Goal: Information Seeking & Learning: Learn about a topic

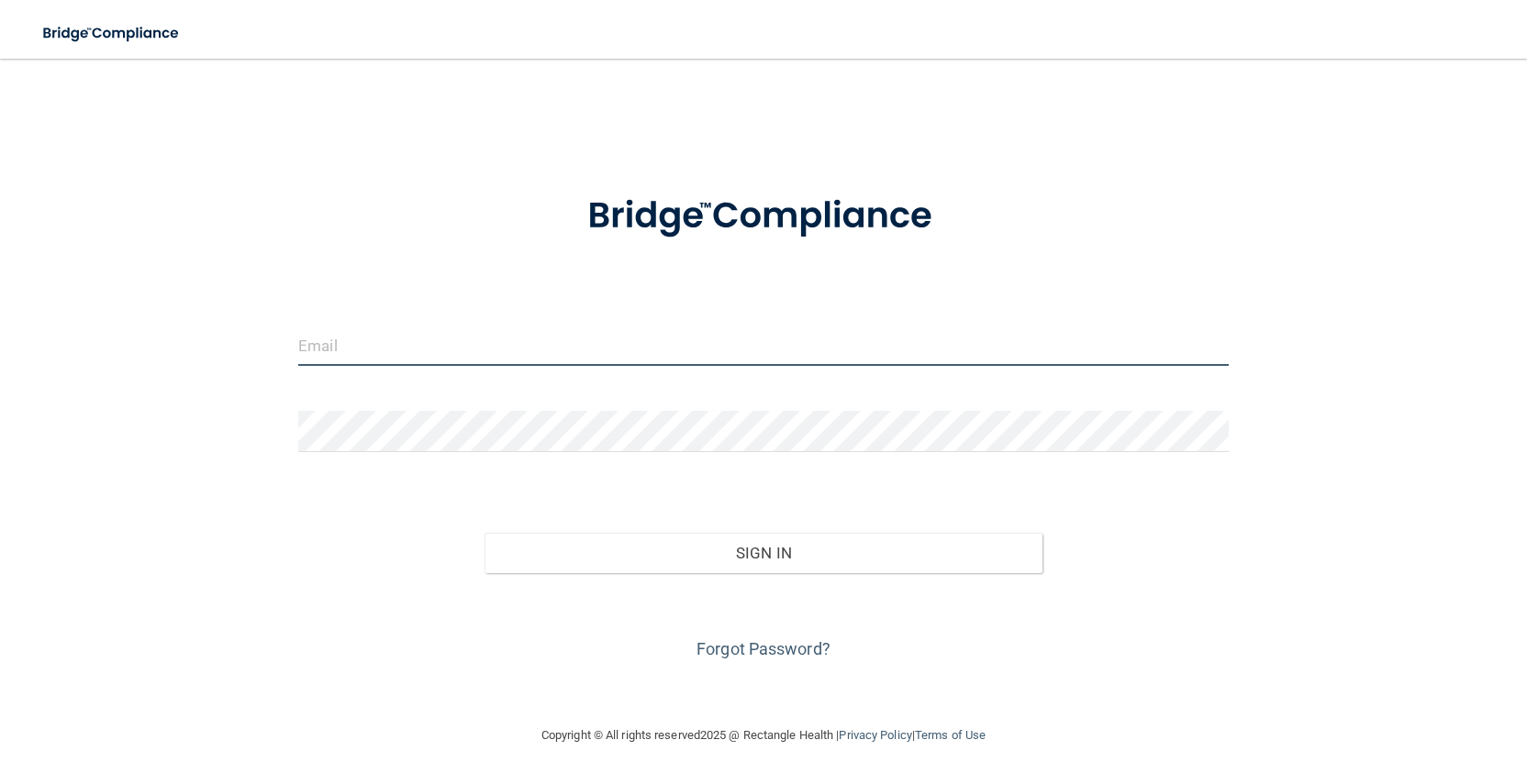
click at [356, 352] on input "email" at bounding box center [764, 346] width 931 height 42
click at [446, 343] on input "email" at bounding box center [764, 346] width 931 height 42
click at [447, 345] on input "email" at bounding box center [764, 346] width 931 height 42
drag, startPoint x: 441, startPoint y: 340, endPoint x: 348, endPoint y: 340, distance: 93.0
click at [348, 339] on input "email" at bounding box center [764, 346] width 931 height 42
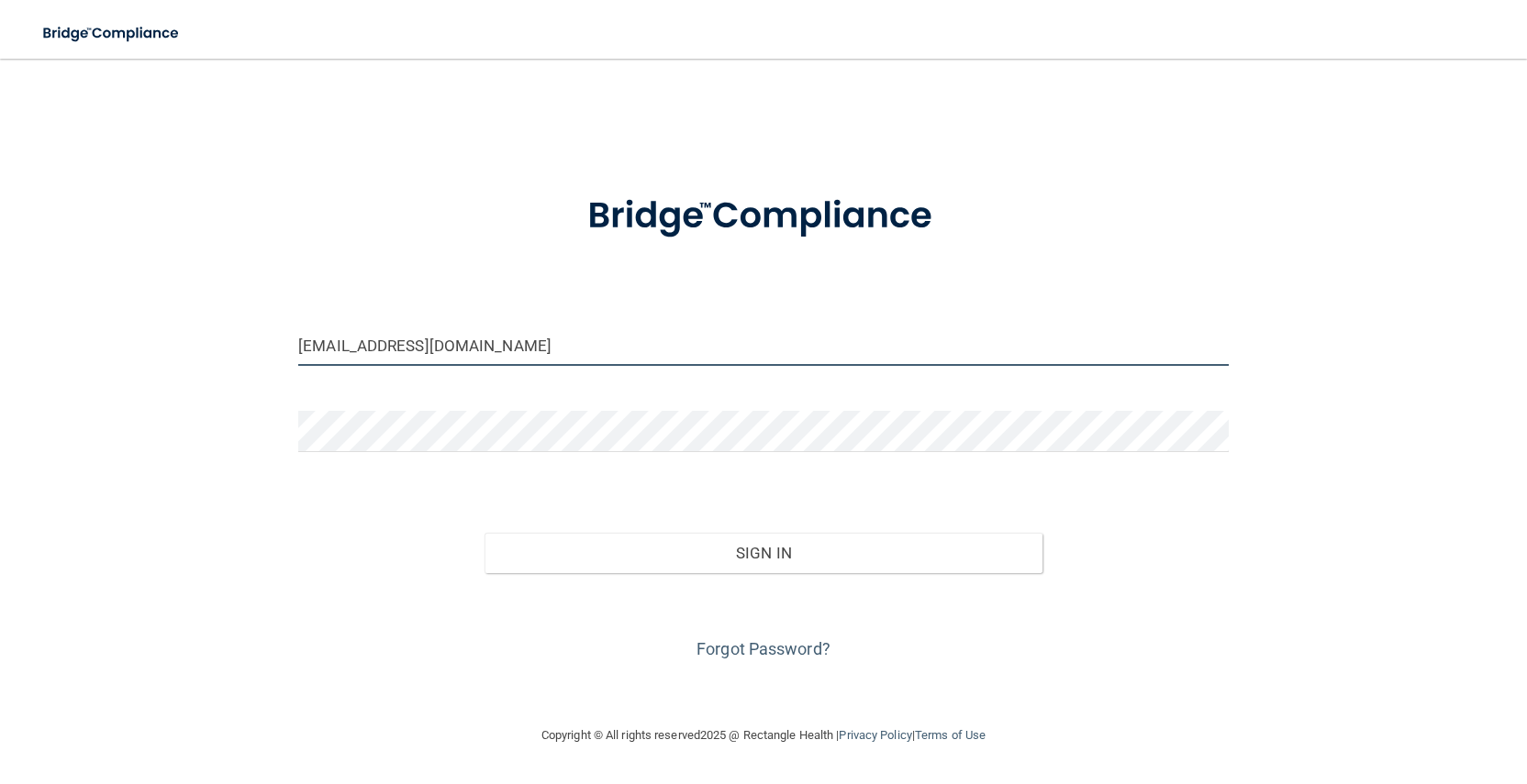
type input "[EMAIL_ADDRESS][DOMAIN_NAME]"
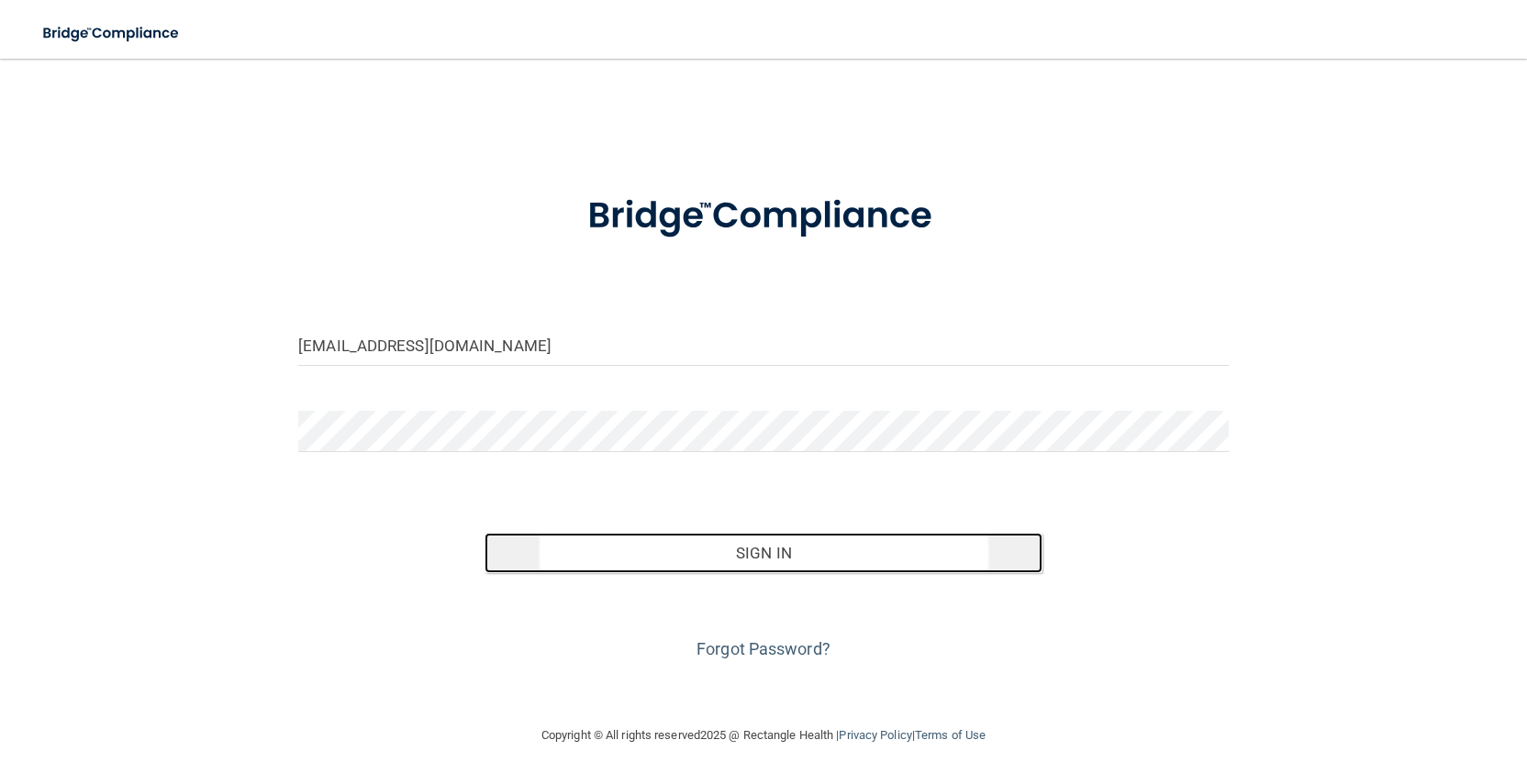
click at [750, 552] on button "Sign In" at bounding box center [763, 552] width 558 height 41
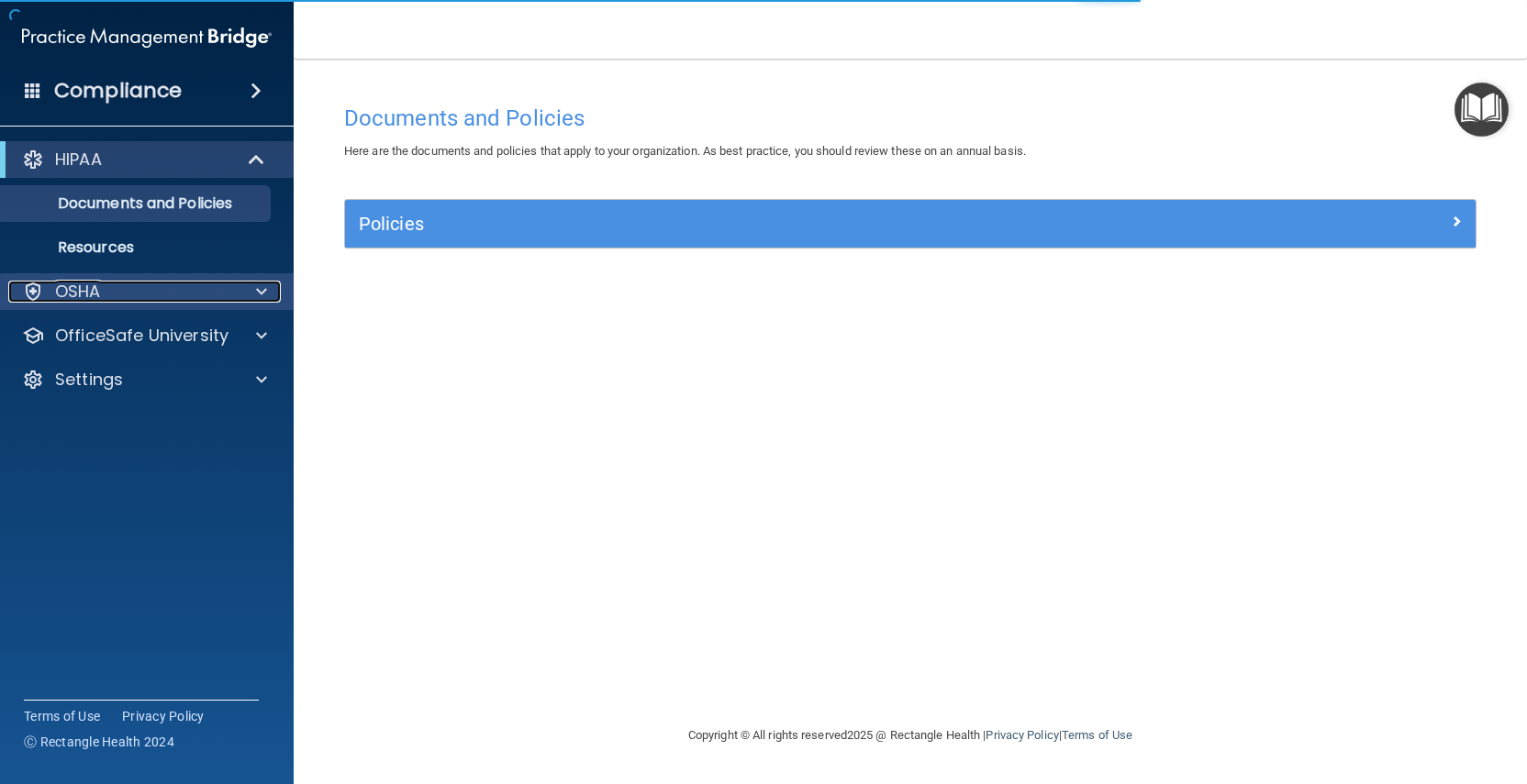
click at [255, 284] on span at bounding box center [260, 291] width 11 height 22
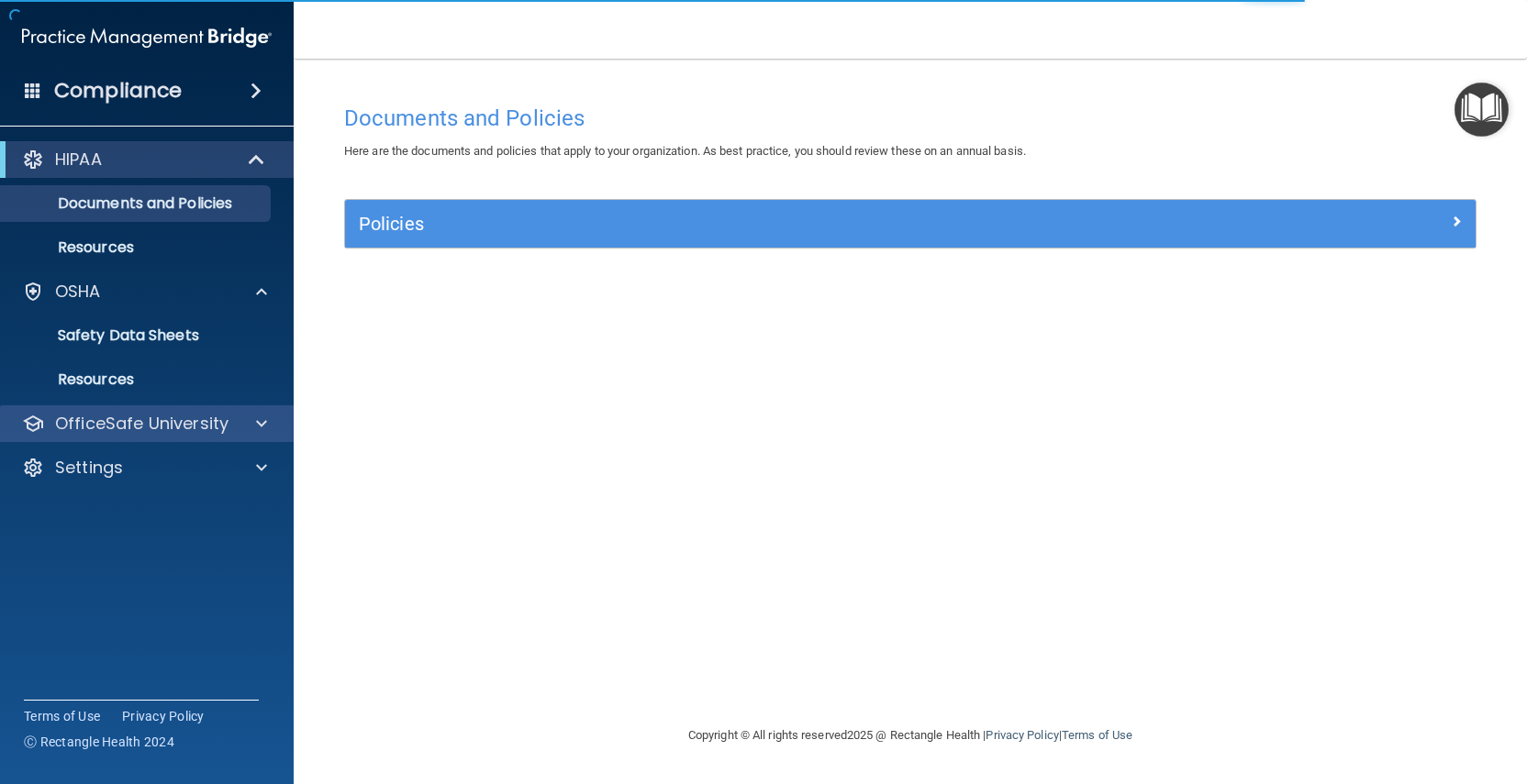
click at [216, 408] on div "OfficeSafe University" at bounding box center [147, 423] width 294 height 37
click at [254, 415] on div at bounding box center [258, 423] width 46 height 22
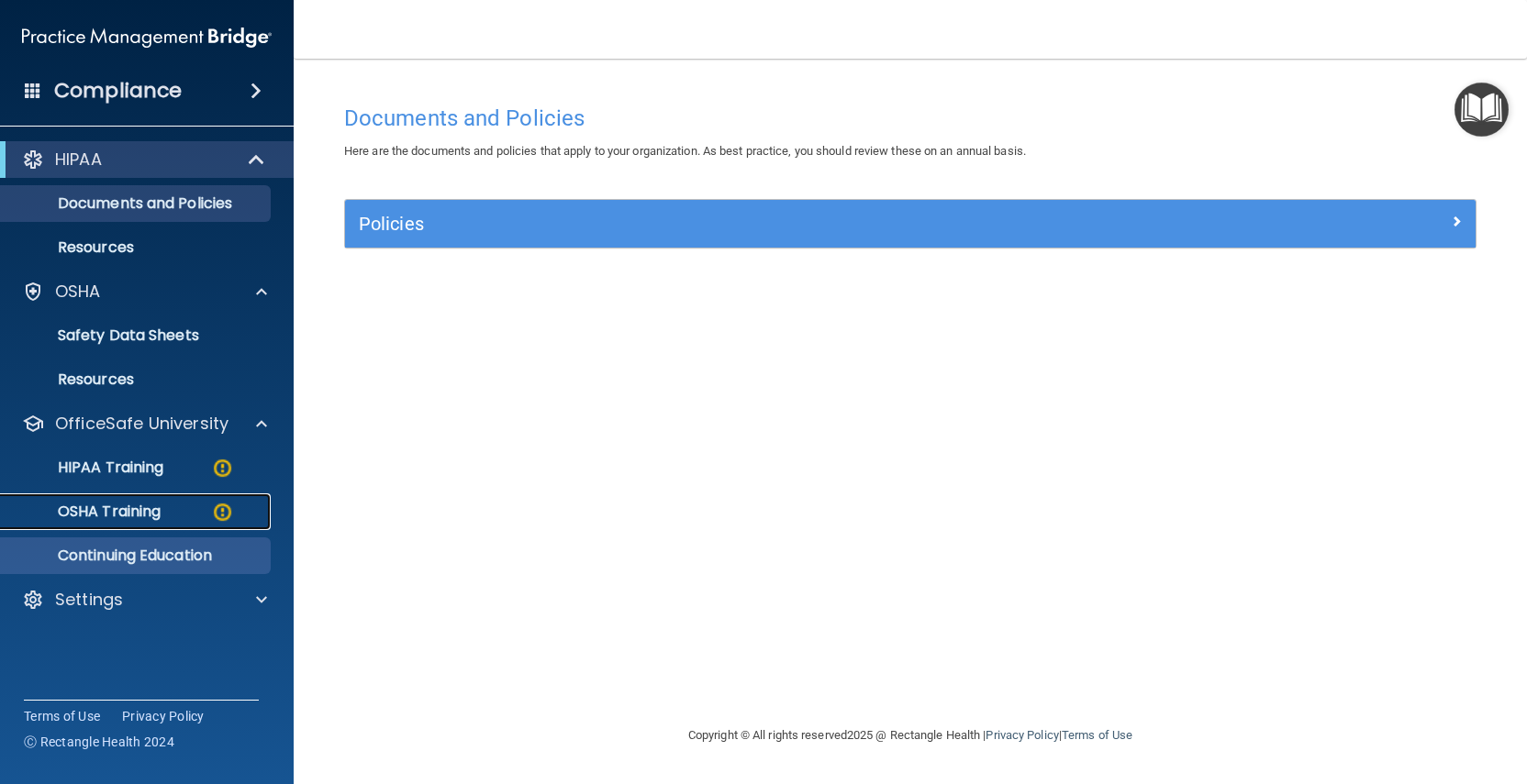
click at [223, 511] on img at bounding box center [222, 512] width 23 height 23
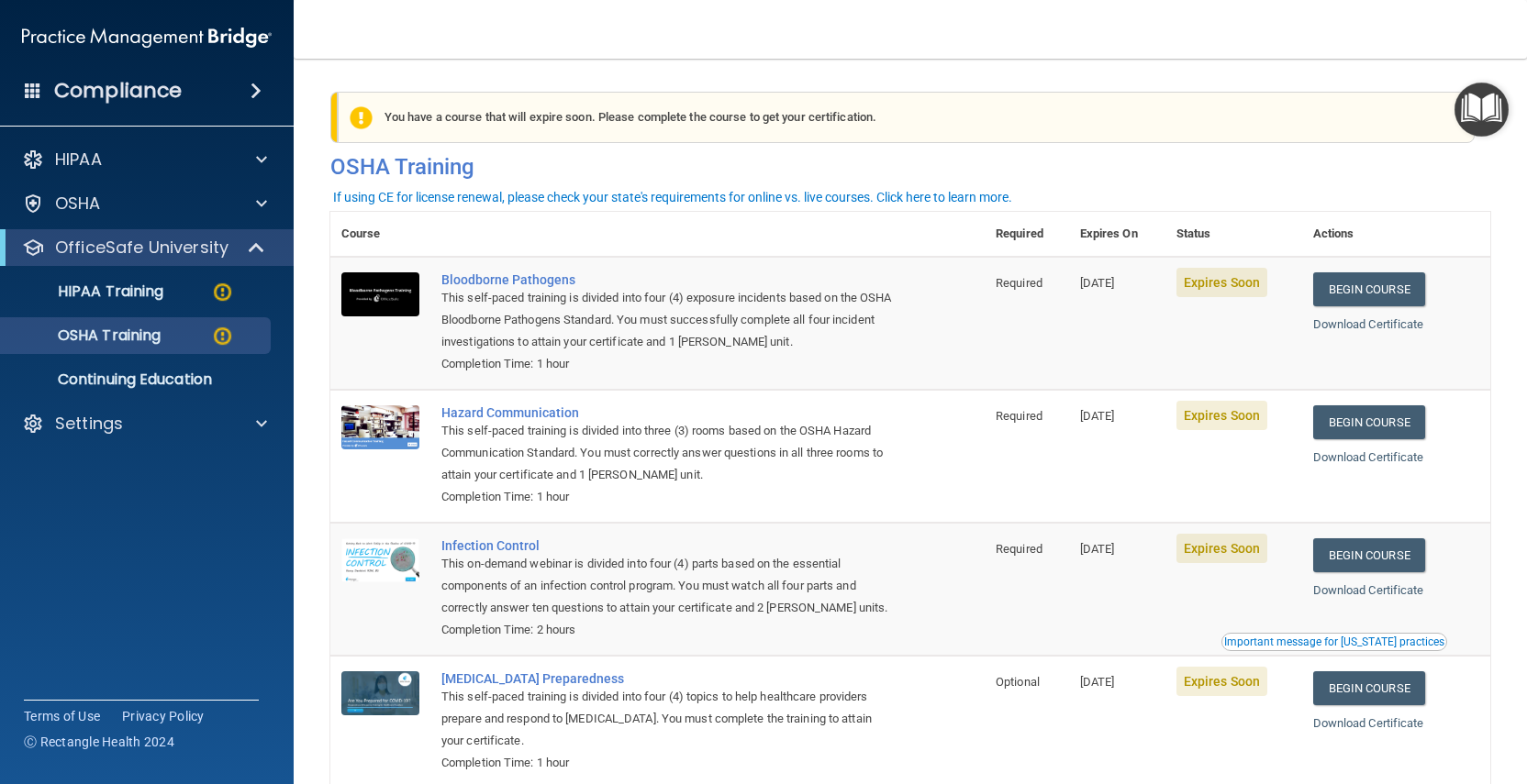
click at [1213, 287] on span "Expires Soon" at bounding box center [1221, 282] width 90 height 30
click at [1246, 284] on span "Expires Soon" at bounding box center [1221, 282] width 90 height 30
click at [1235, 286] on span "Expires Soon" at bounding box center [1221, 282] width 90 height 30
click at [1237, 287] on span "Expires Soon" at bounding box center [1221, 282] width 90 height 30
click at [1214, 289] on span "Expires Soon" at bounding box center [1221, 282] width 90 height 30
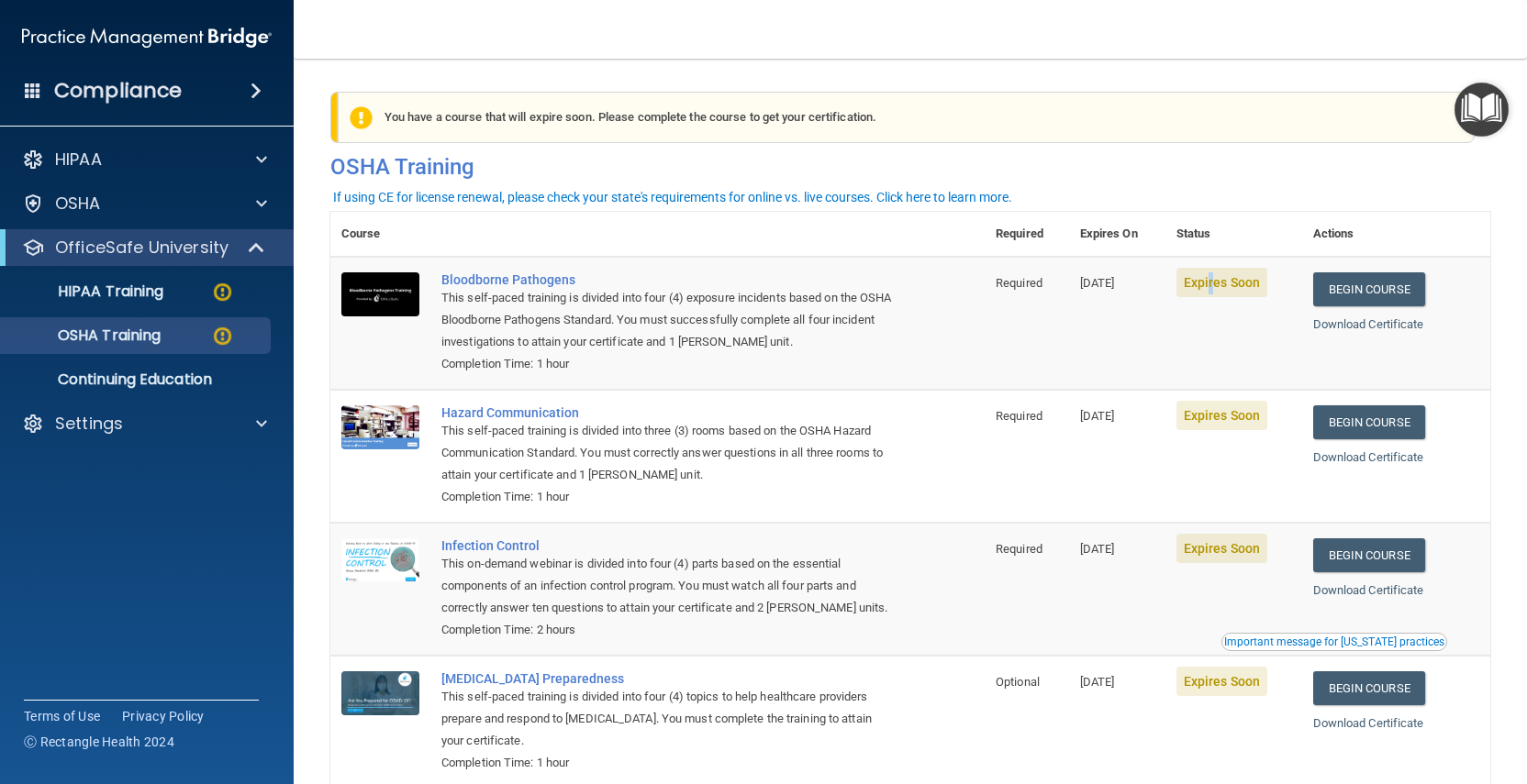
click at [1213, 289] on span "Expires Soon" at bounding box center [1221, 282] width 90 height 30
click at [1232, 297] on span "Expires Soon" at bounding box center [1221, 282] width 90 height 30
click at [1234, 289] on span "Expires Soon" at bounding box center [1221, 282] width 90 height 30
click at [1243, 287] on span "Expires Soon" at bounding box center [1221, 282] width 90 height 30
click at [1243, 291] on span "Expires Soon" at bounding box center [1221, 282] width 90 height 30
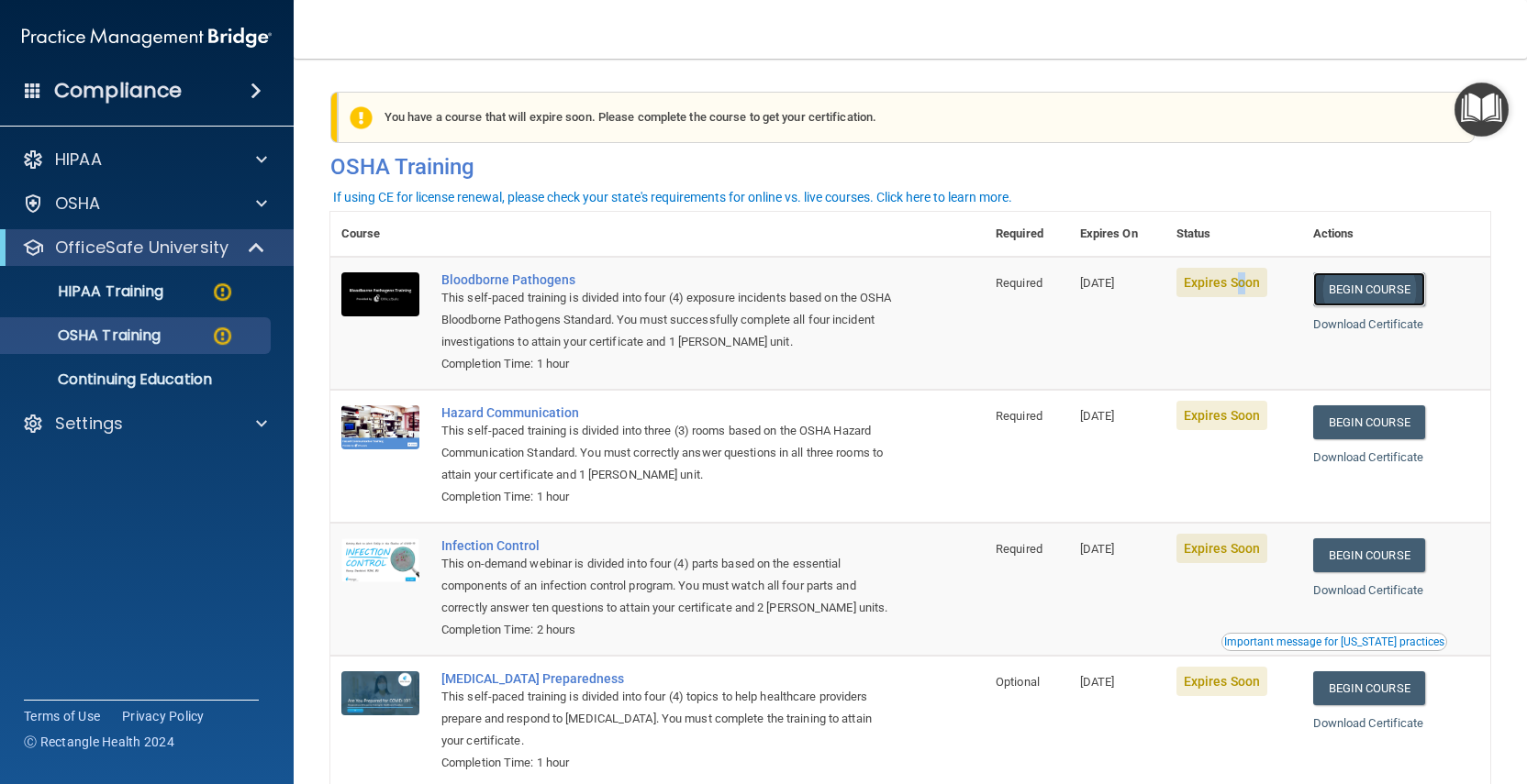
click at [1361, 293] on link "Begin Course" at bounding box center [1369, 289] width 112 height 34
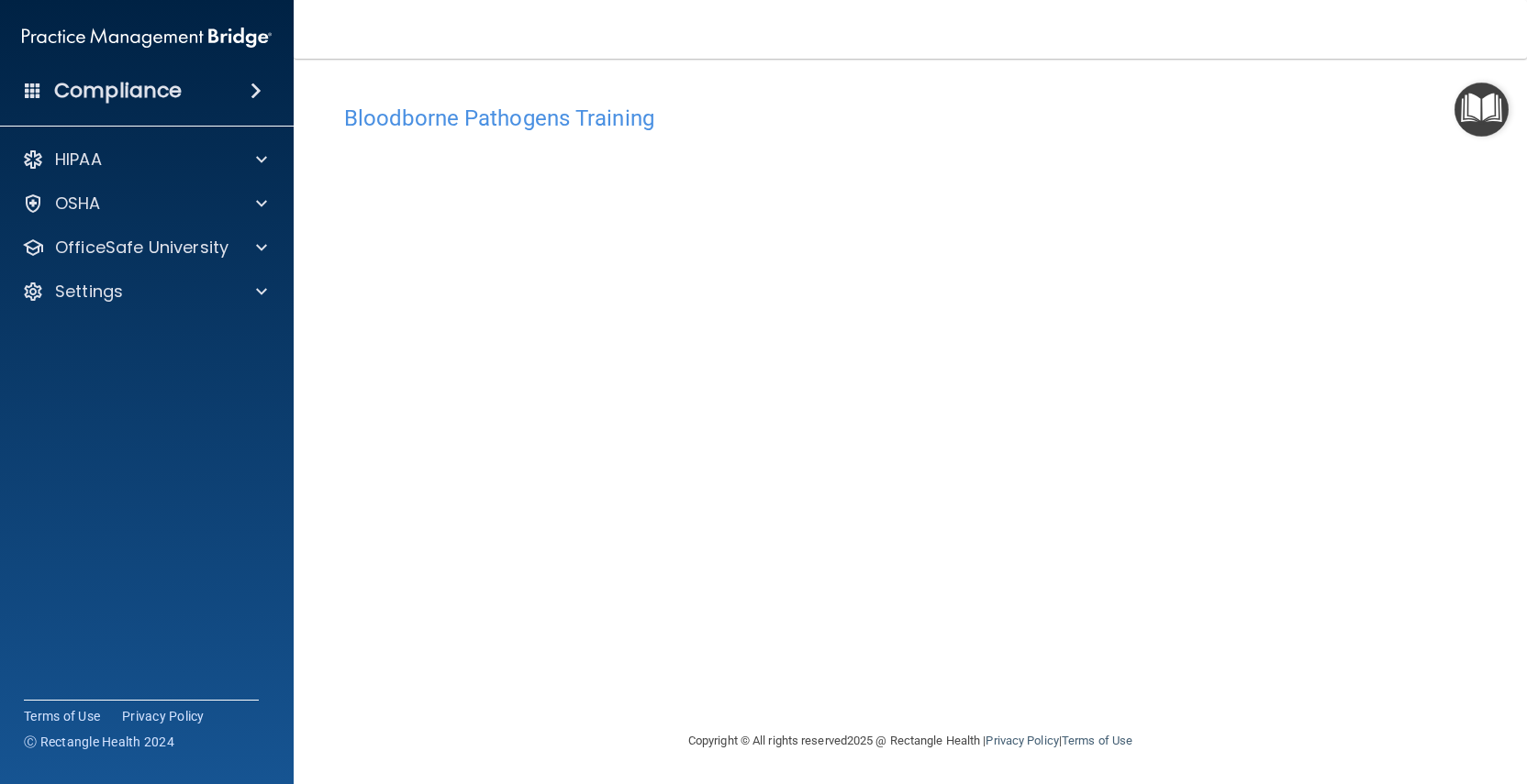
scroll to position [1, 0]
click at [645, 126] on h4 "Bloodborne Pathogens Training" at bounding box center [910, 117] width 1132 height 24
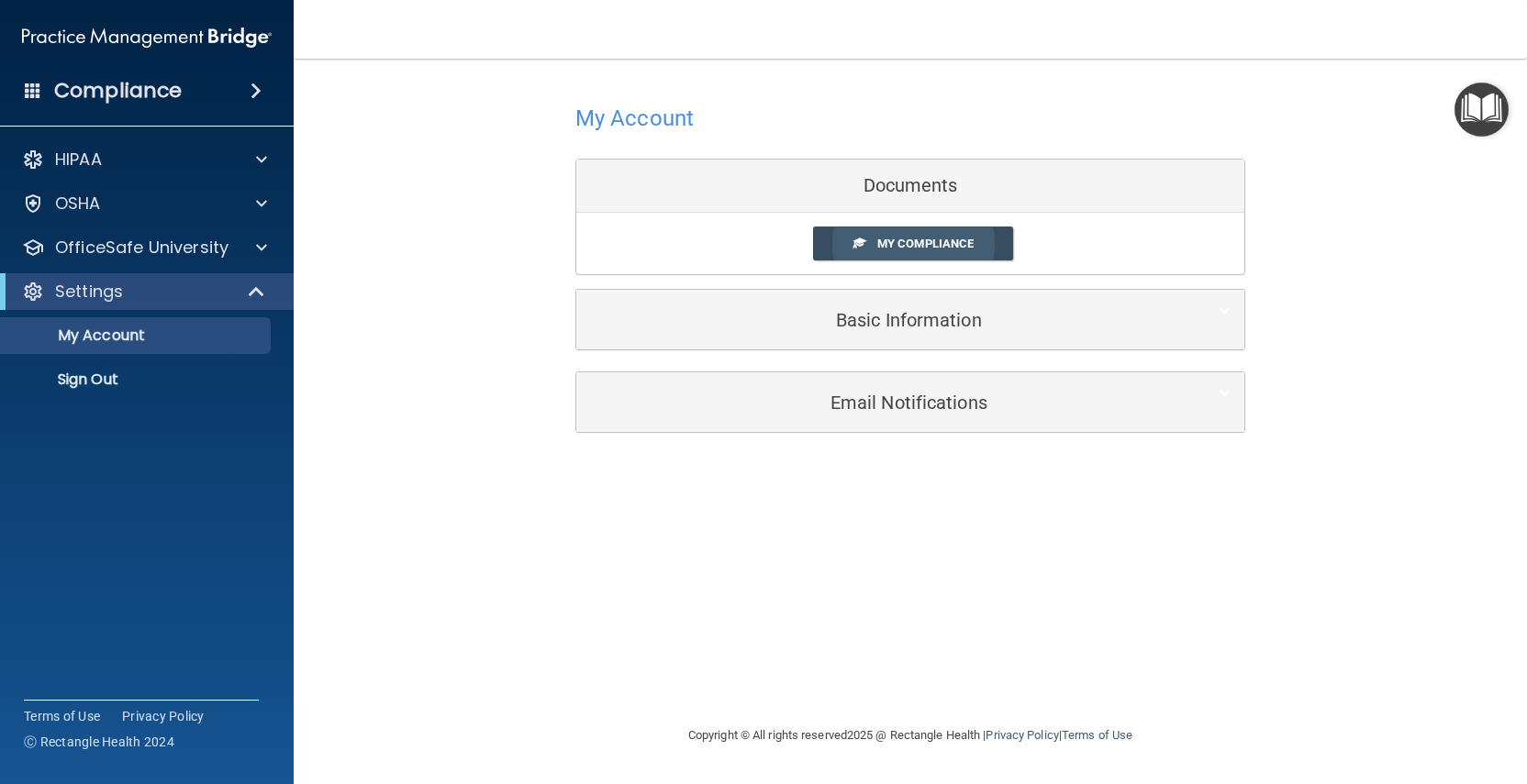
click at [914, 236] on span "My Compliance" at bounding box center [925, 243] width 96 height 14
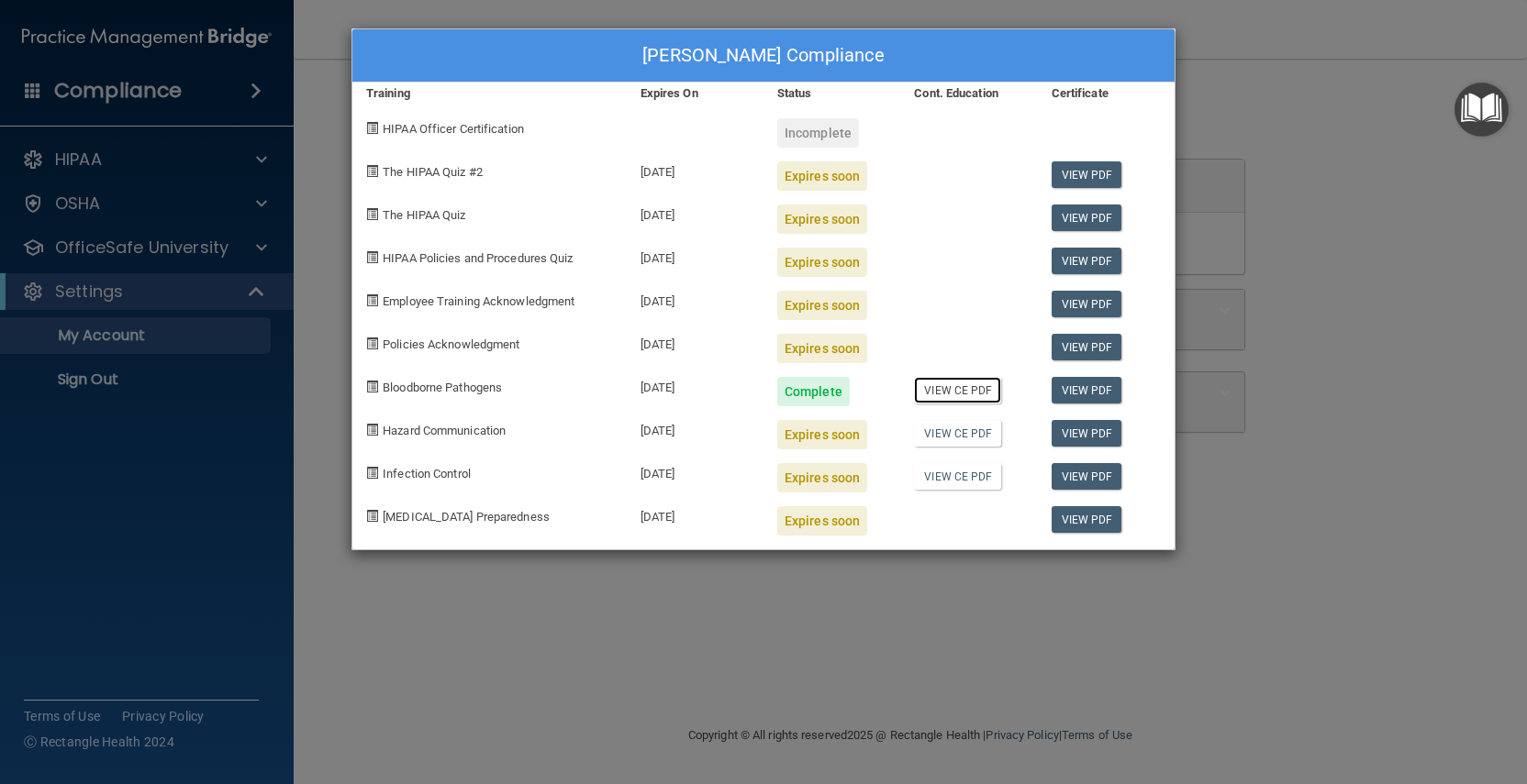
click at [968, 390] on link "View CE PDF" at bounding box center [957, 390] width 87 height 27
